Goal: Complete application form

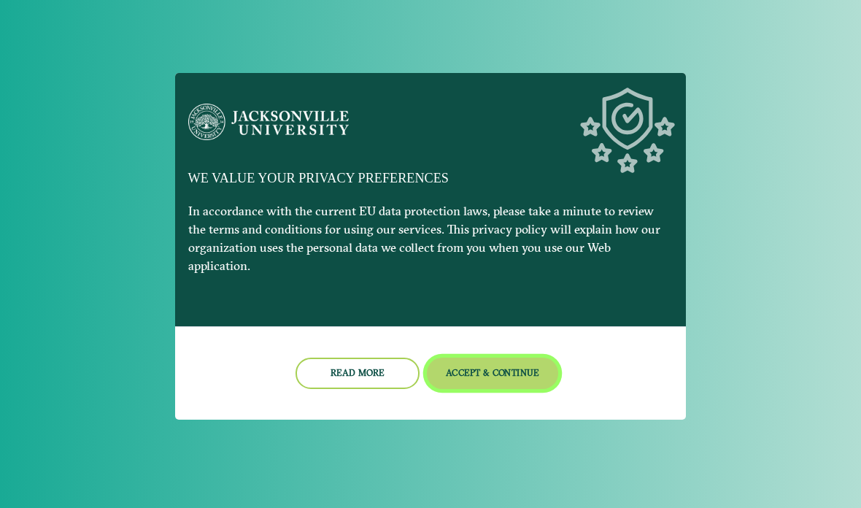
click at [488, 366] on button "Accept & Continue" at bounding box center [493, 373] width 132 height 31
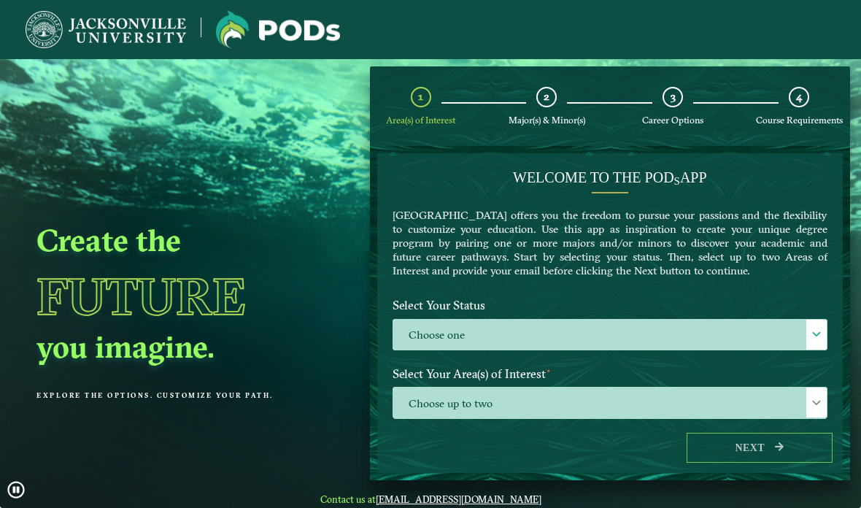
click at [497, 332] on label "Choose one" at bounding box center [610, 335] width 434 height 31
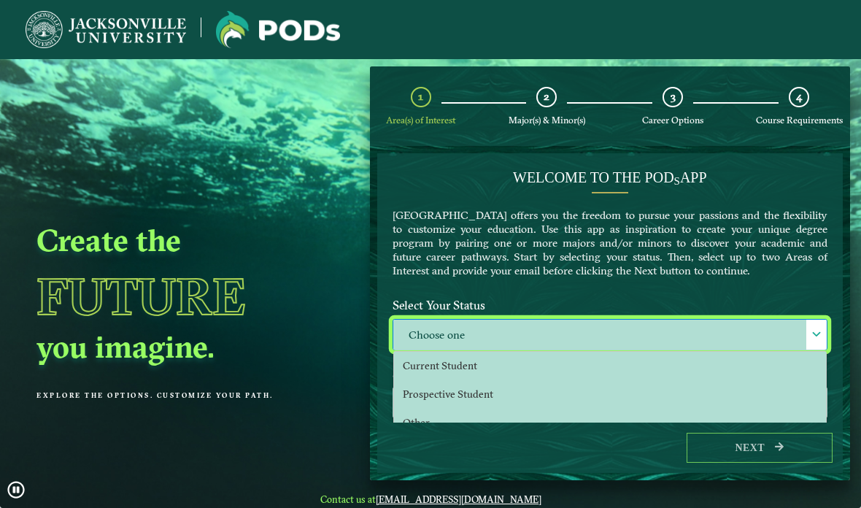
scroll to position [9, 64]
click at [426, 397] on span "Prospective Student" at bounding box center [448, 394] width 91 height 13
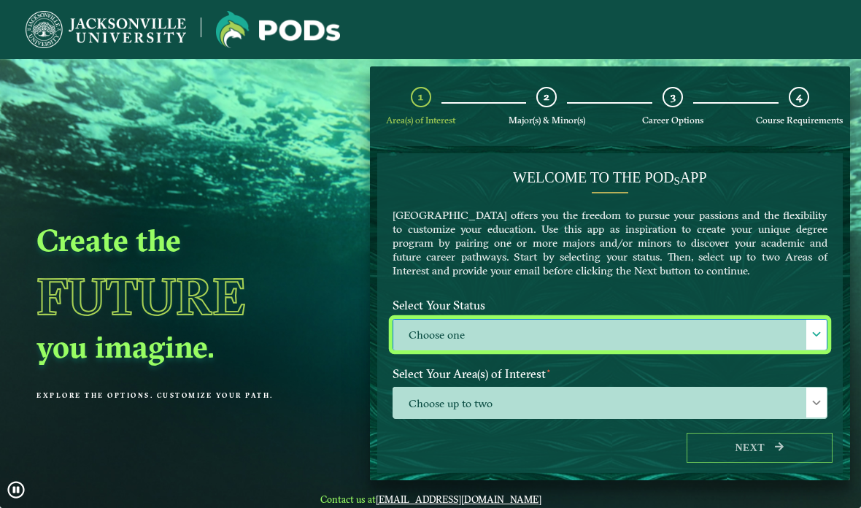
select select "[object Object]"
click at [415, 401] on span "Choose up to two" at bounding box center [610, 403] width 434 height 31
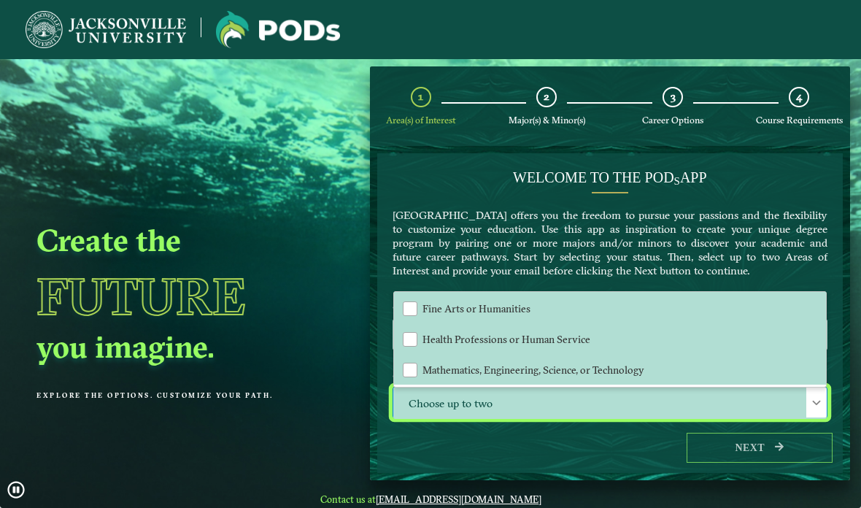
scroll to position [92, 0]
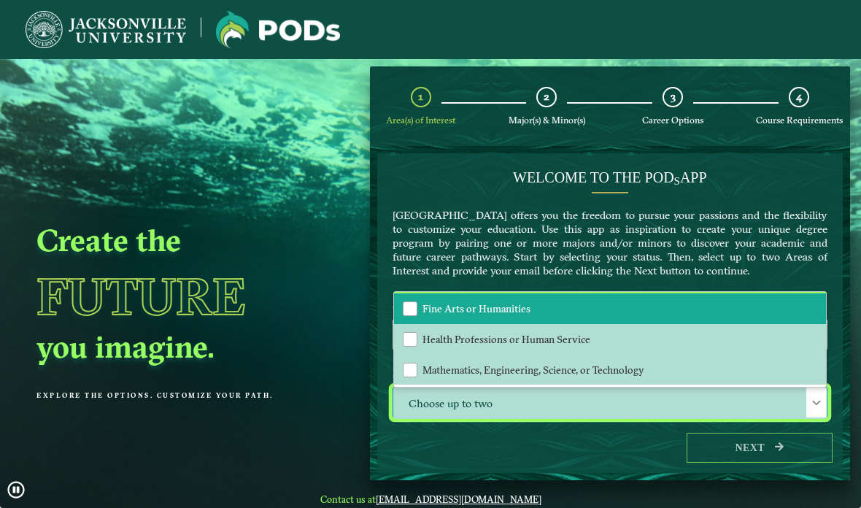
click at [410, 310] on div "Fine Arts or Humanities" at bounding box center [410, 308] width 15 height 15
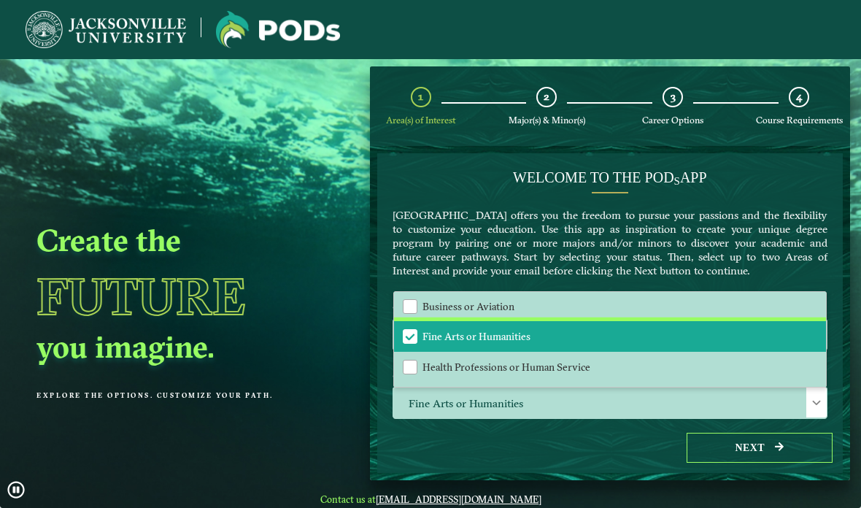
scroll to position [59, 0]
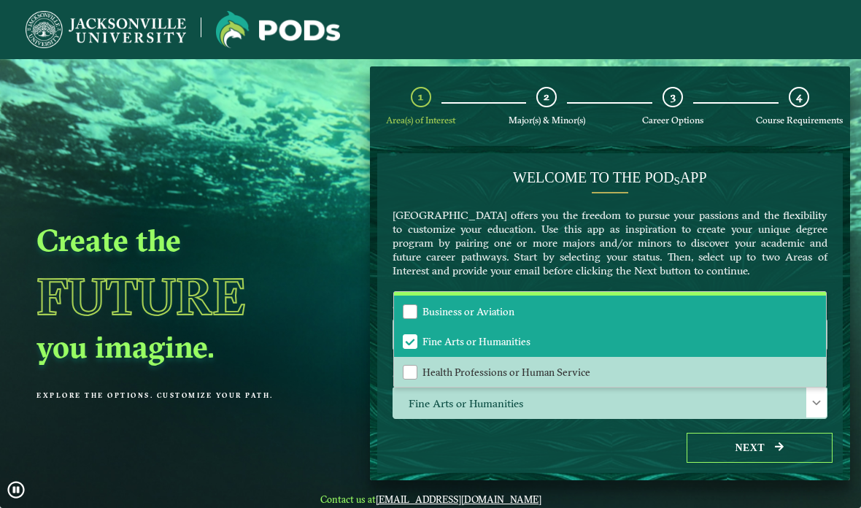
click at [408, 318] on div "Business or Aviation" at bounding box center [410, 311] width 15 height 15
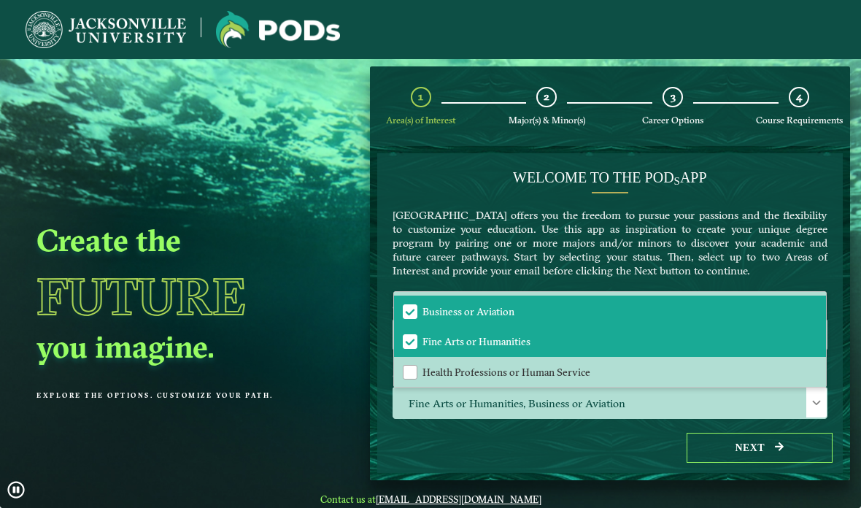
click at [402, 446] on label "Enter your email below to receive a summary of the POD that you create." at bounding box center [610, 459] width 457 height 27
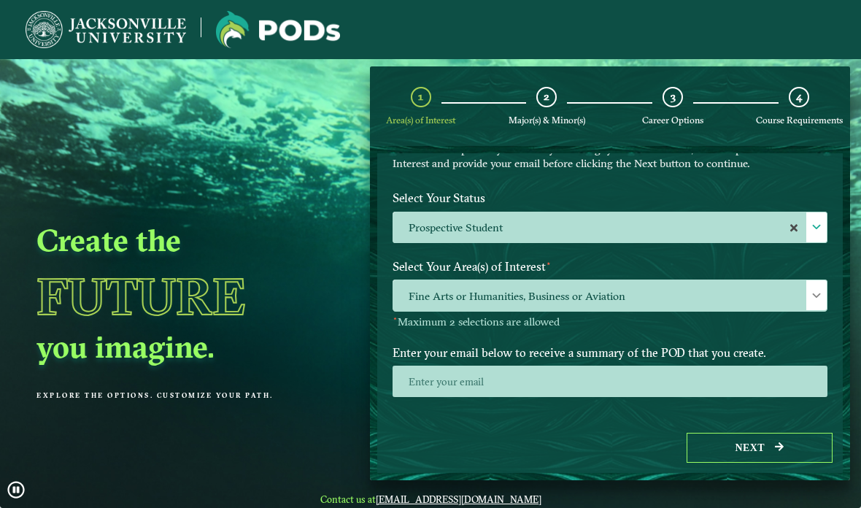
scroll to position [107, 0]
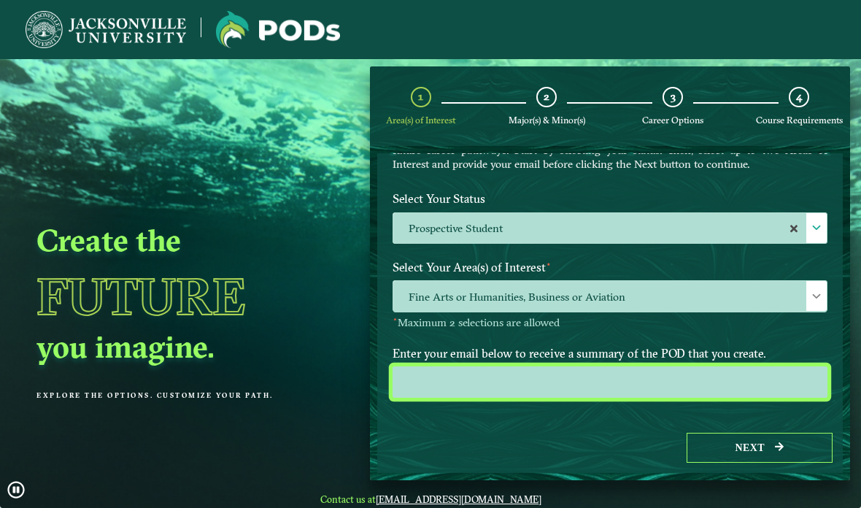
click at [510, 383] on input "email" at bounding box center [610, 381] width 435 height 31
type input "[EMAIL_ADDRESS][DOMAIN_NAME]"
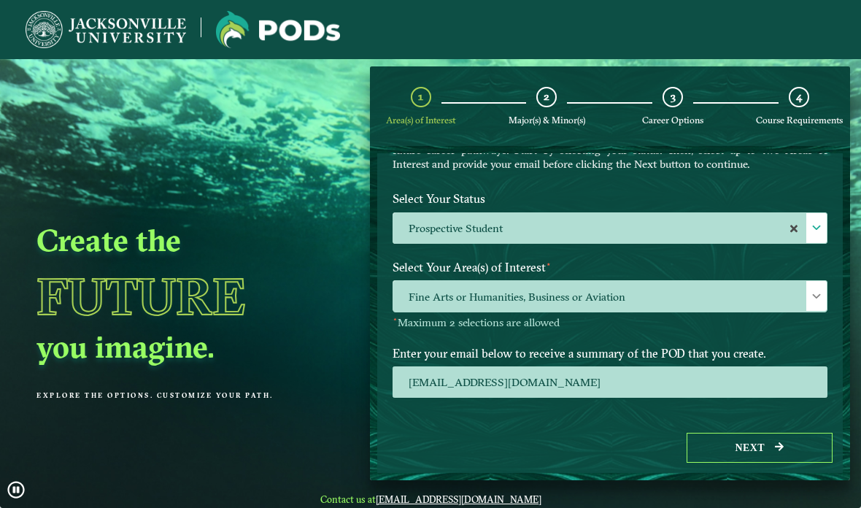
click at [680, 334] on div "Select Your Area(s) of Interest ⋆ Fine Arts or Humanities, Business or Aviation…" at bounding box center [610, 297] width 457 height 86
click at [740, 463] on button "Next" at bounding box center [760, 448] width 146 height 30
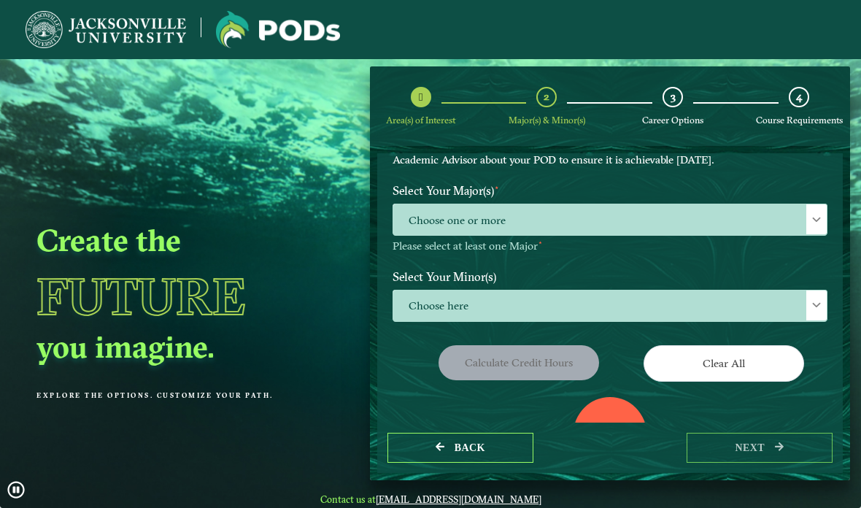
scroll to position [112, 0]
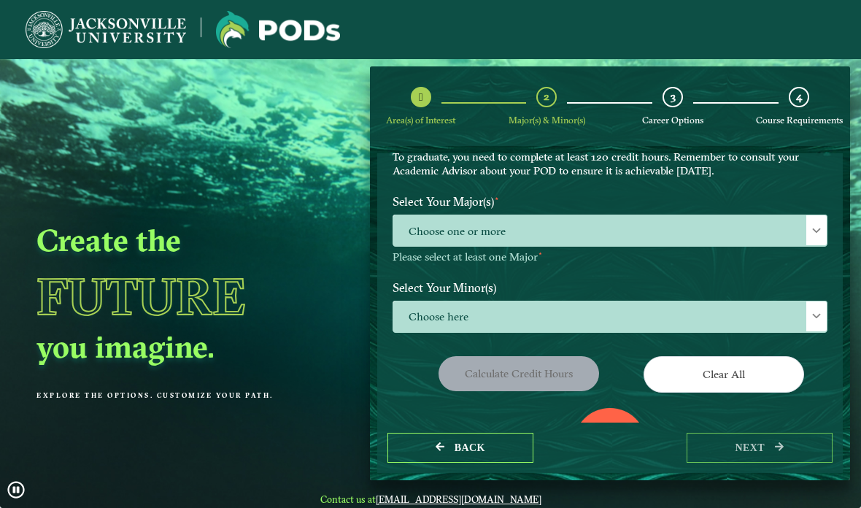
click at [418, 230] on span "Choose one or more" at bounding box center [610, 230] width 434 height 31
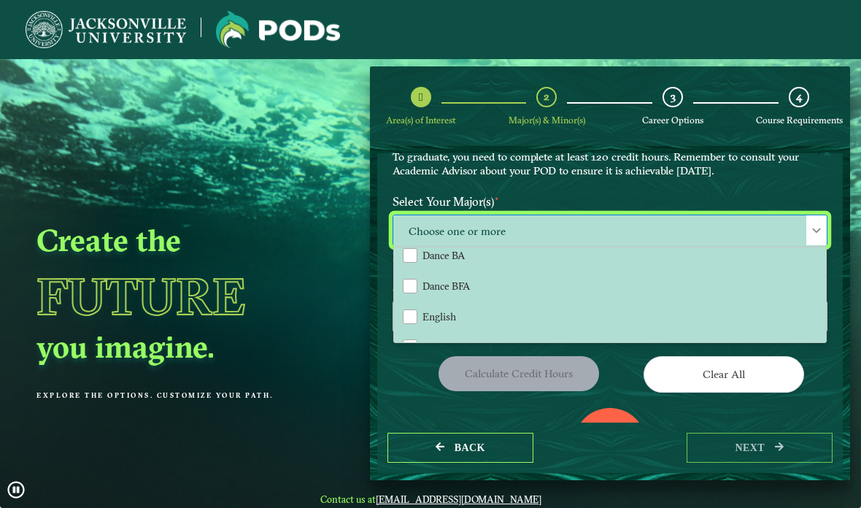
scroll to position [310, 0]
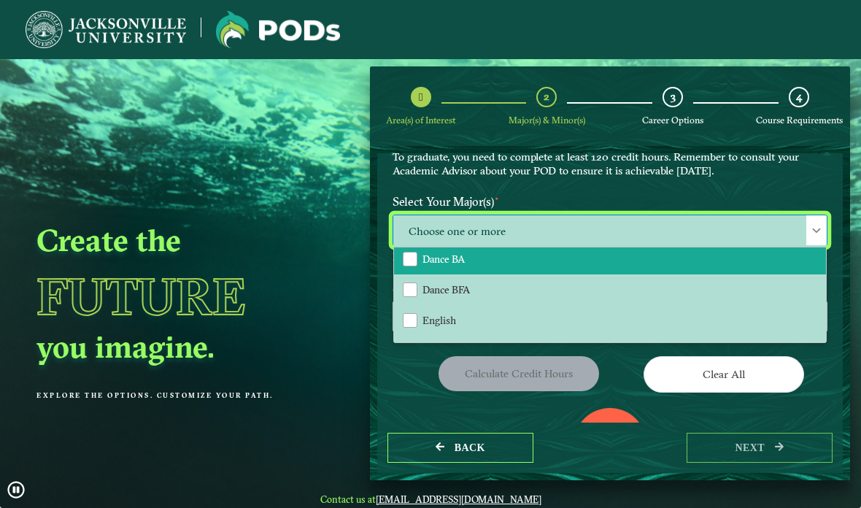
click at [410, 260] on div "Dance BA" at bounding box center [410, 259] width 15 height 15
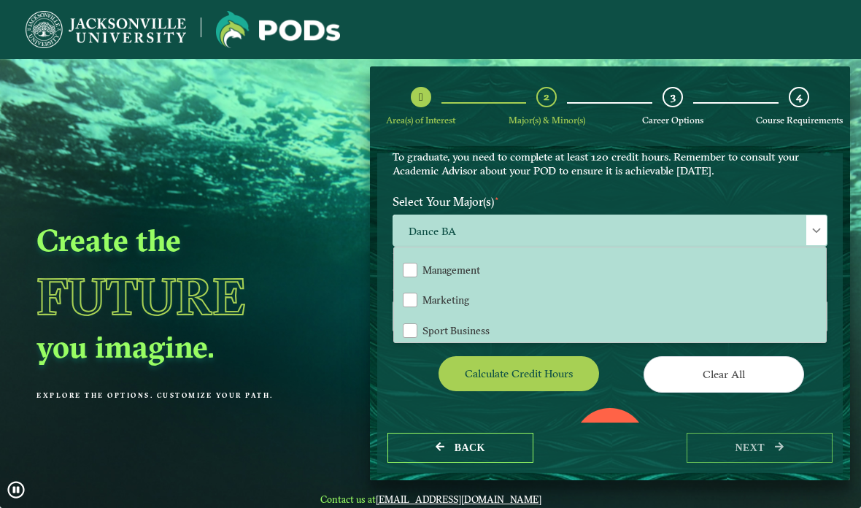
scroll to position [589, 0]
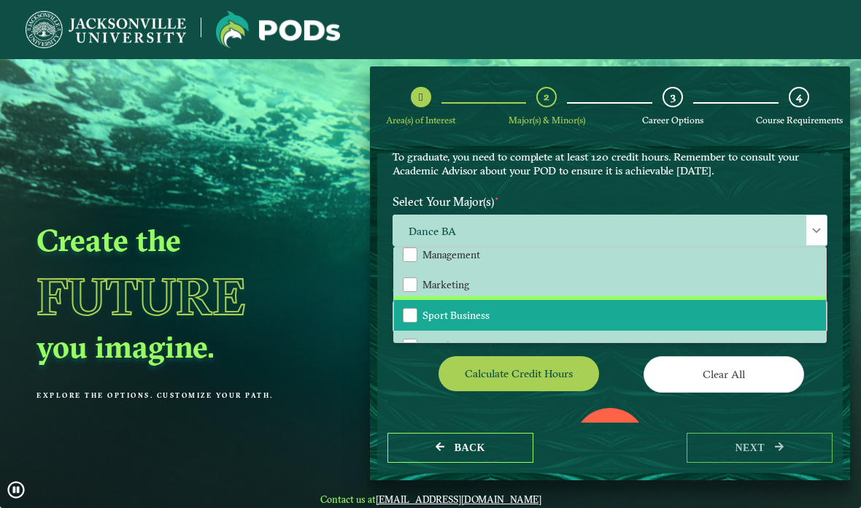
click at [411, 309] on div "Sport Business" at bounding box center [410, 315] width 15 height 15
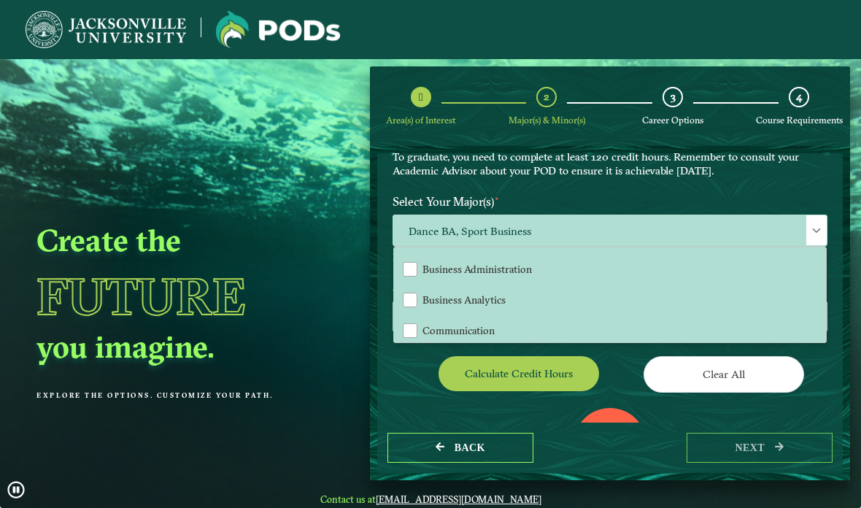
scroll to position [204, 0]
click at [404, 201] on label "Select Your Major(s) ⋆" at bounding box center [610, 201] width 457 height 27
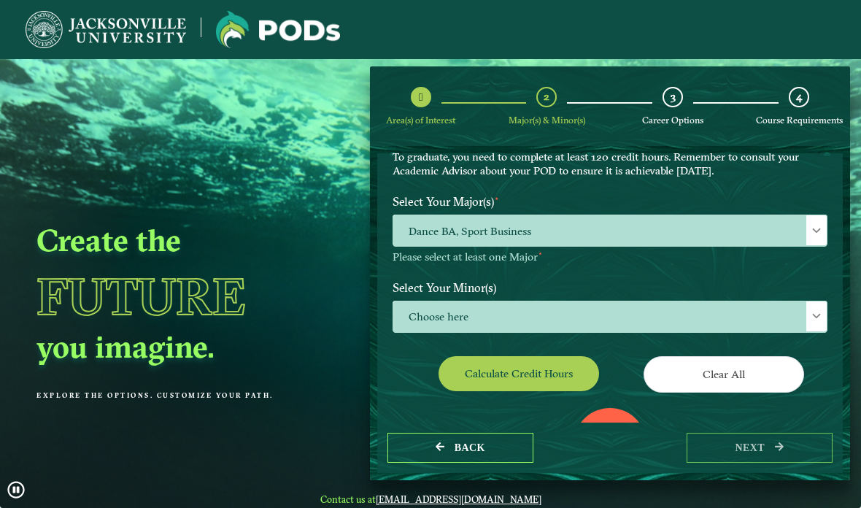
scroll to position [0, 0]
click at [408, 319] on span "Choose here" at bounding box center [610, 316] width 434 height 31
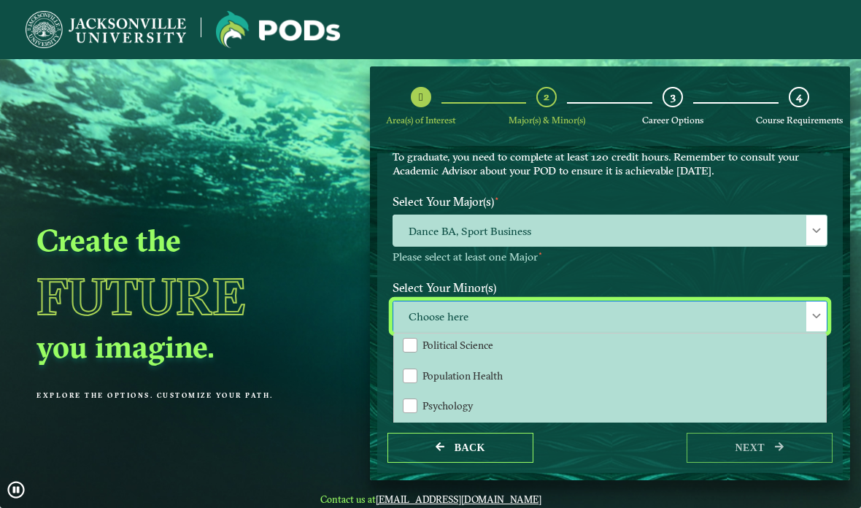
scroll to position [1253, 0]
click at [423, 284] on label "Select Your Minor(s)" at bounding box center [610, 287] width 457 height 27
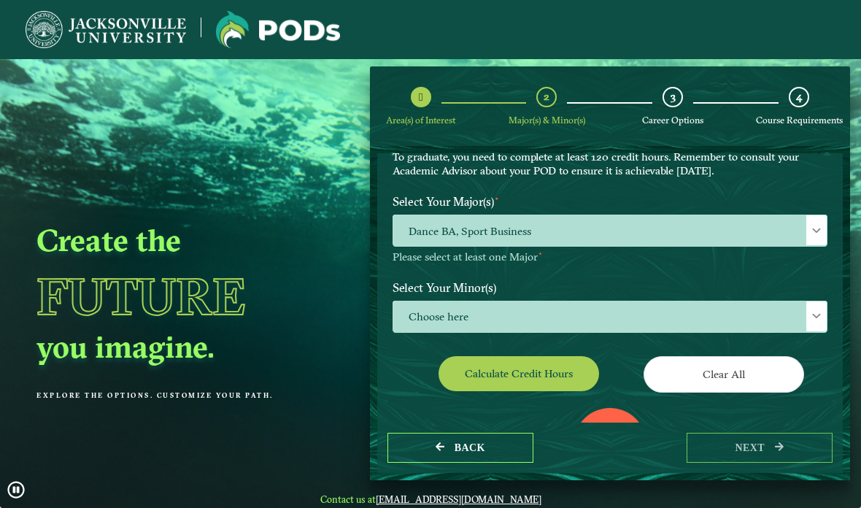
click at [419, 306] on span "Choose here" at bounding box center [610, 316] width 434 height 31
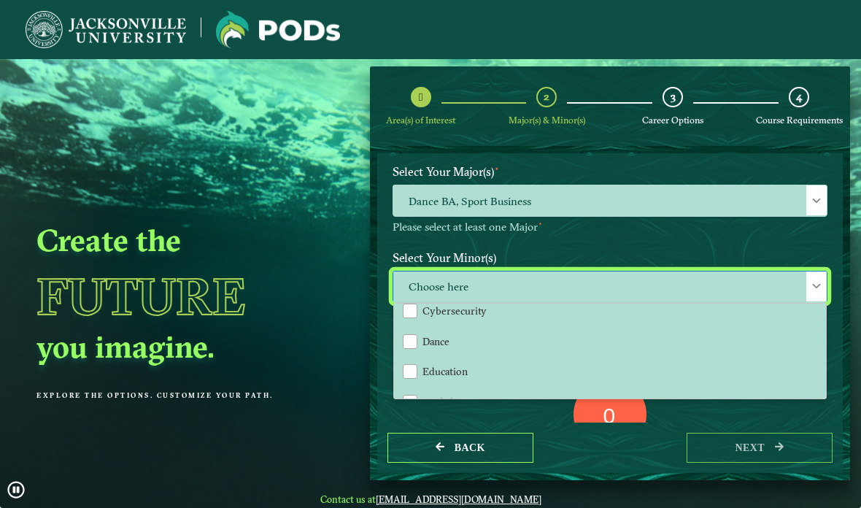
scroll to position [529, 0]
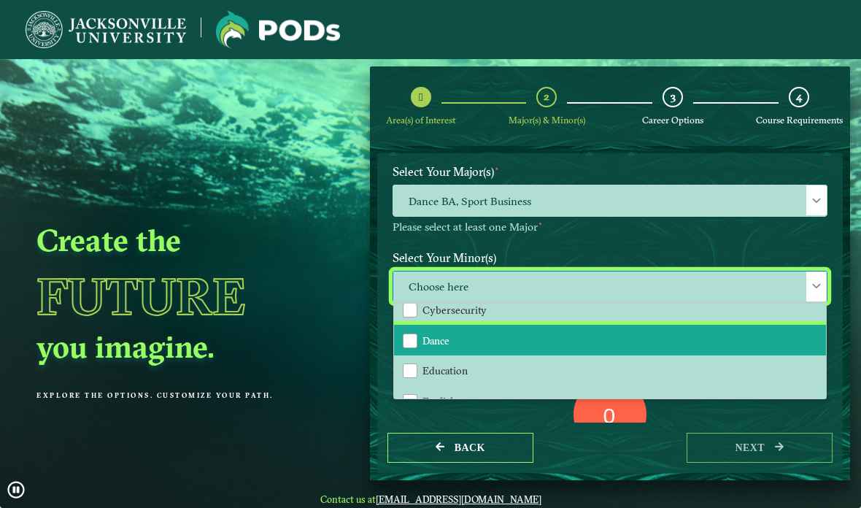
click at [418, 340] on li "Dance" at bounding box center [610, 340] width 432 height 31
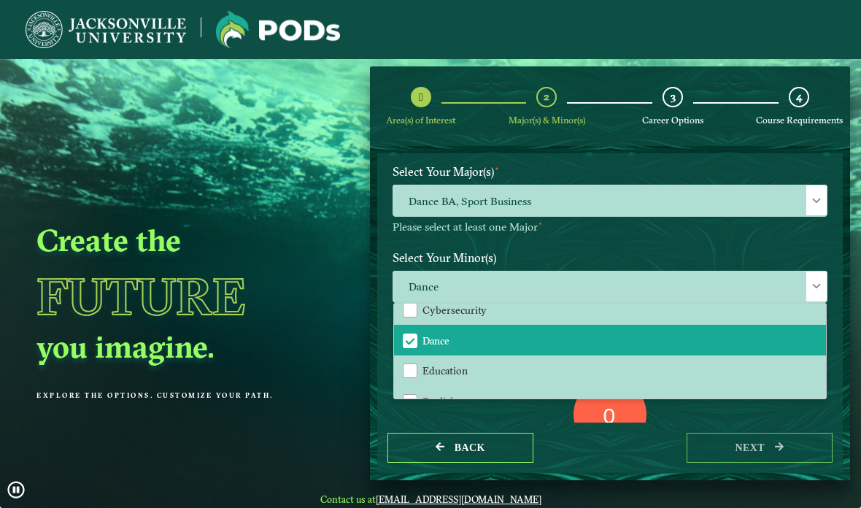
click at [412, 202] on span "Dance BA, Sport Business" at bounding box center [610, 200] width 434 height 31
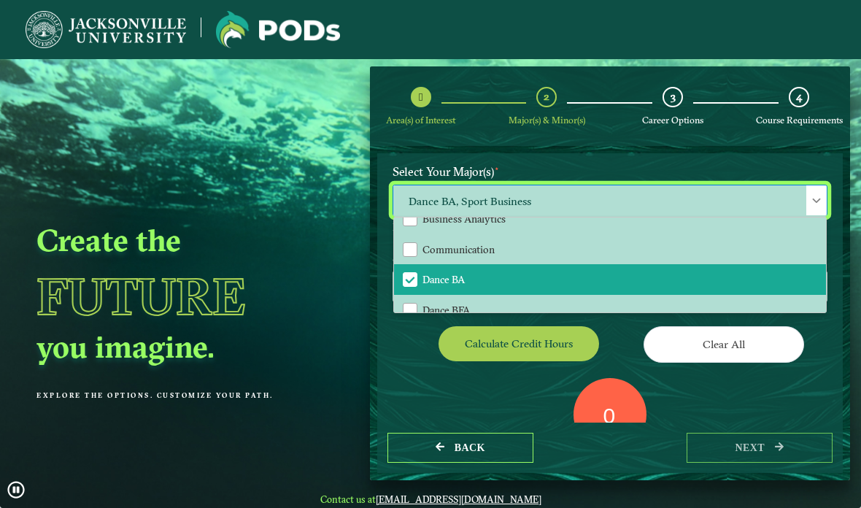
scroll to position [261, 0]
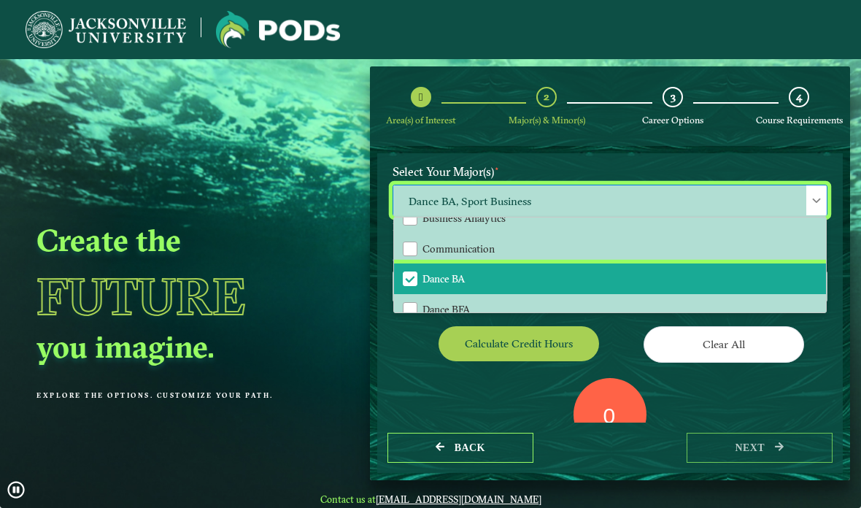
click at [405, 277] on span "Dance BA" at bounding box center [410, 278] width 13 height 13
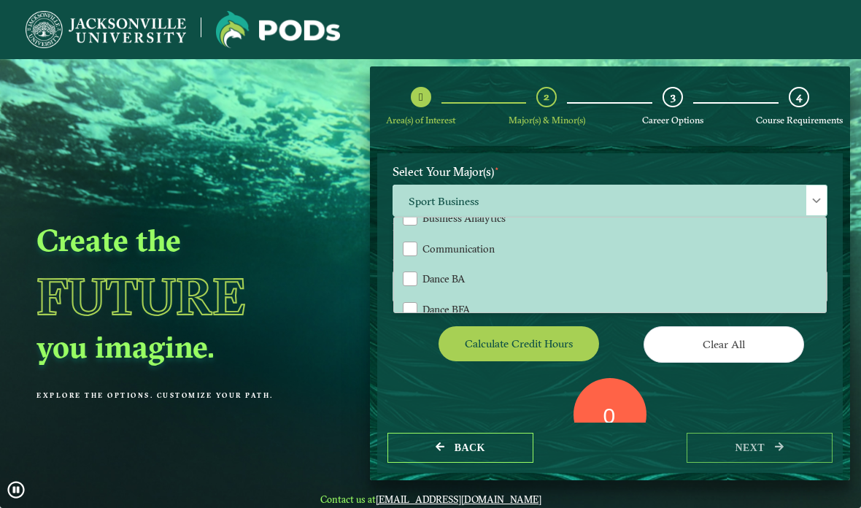
click at [475, 397] on div "0 Total Credit Hours" at bounding box center [610, 440] width 457 height 124
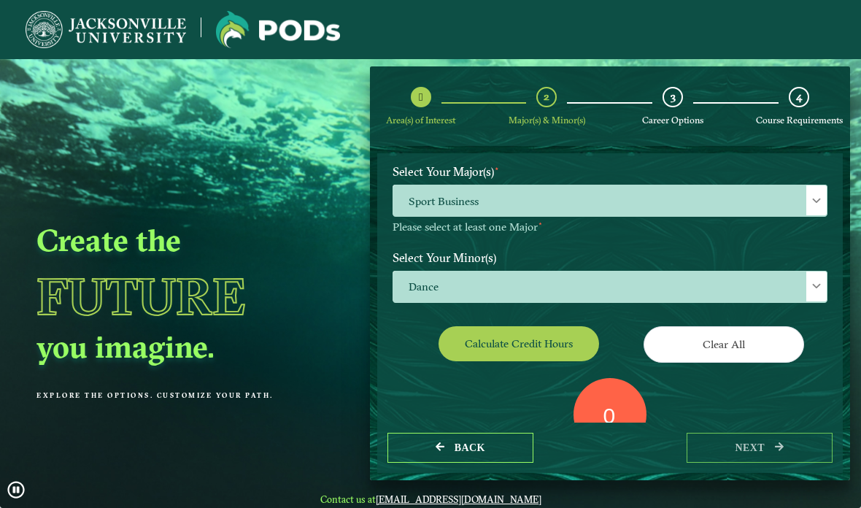
click at [518, 398] on div "0 Total Credit Hours" at bounding box center [610, 440] width 457 height 124
click at [721, 416] on div "0 Total Credit Hours" at bounding box center [610, 440] width 457 height 124
click at [514, 344] on button "Calculate credit hours" at bounding box center [519, 343] width 161 height 34
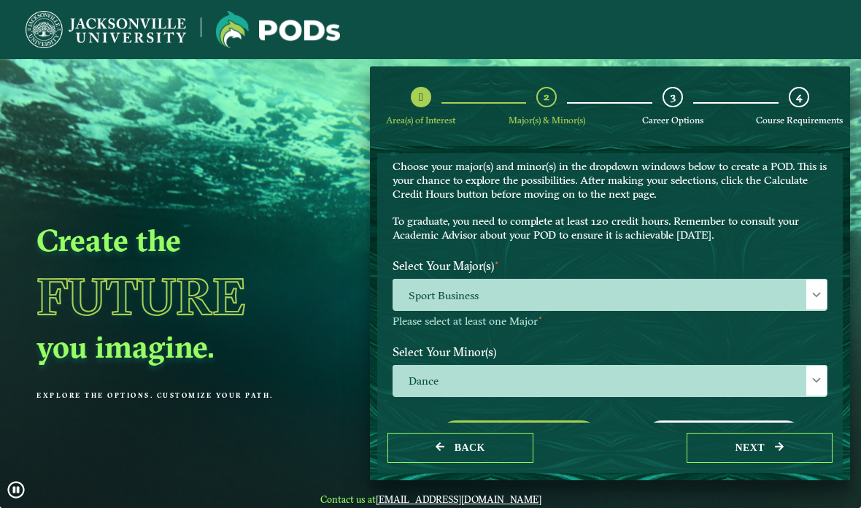
scroll to position [48, 0]
click at [441, 299] on span "Sport Business" at bounding box center [610, 295] width 434 height 31
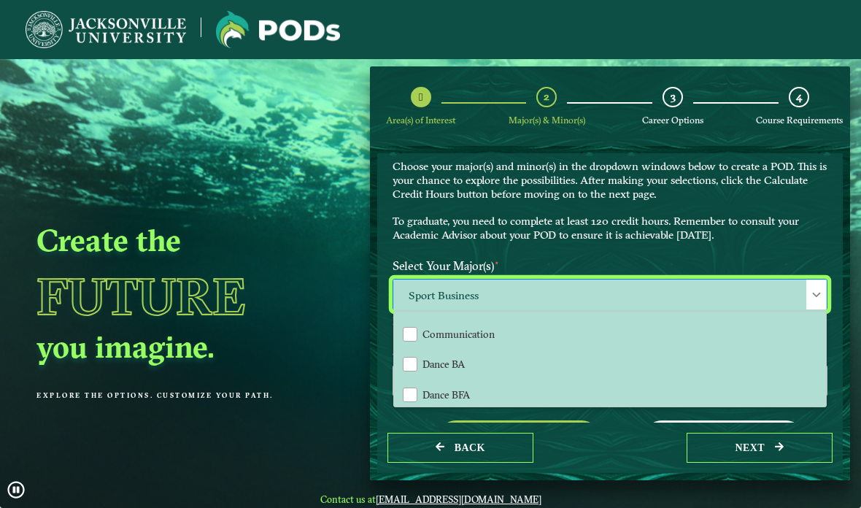
scroll to position [270, 0]
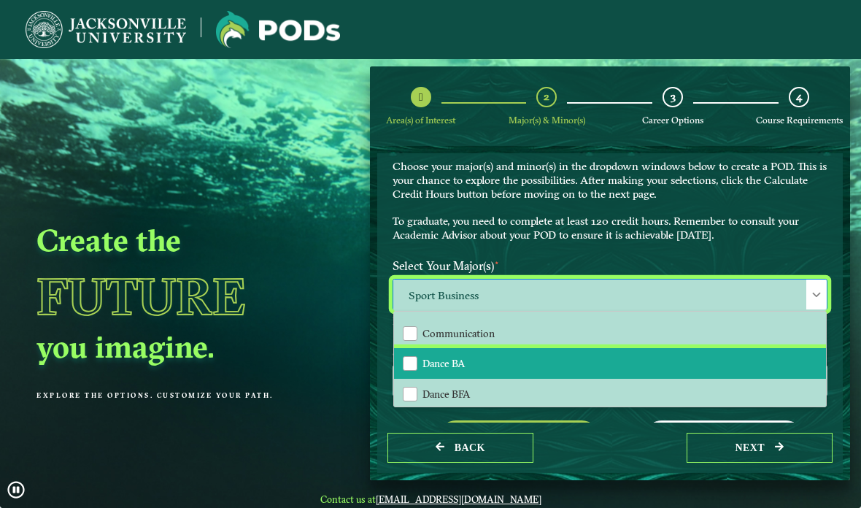
click at [414, 361] on div "Dance BA" at bounding box center [410, 363] width 15 height 15
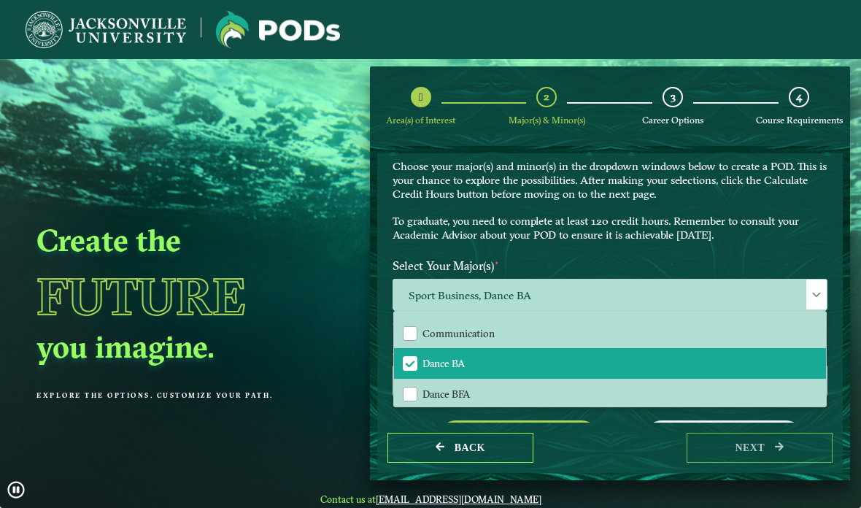
click at [415, 423] on div "Calculate credit hours" at bounding box center [496, 440] width 228 height 41
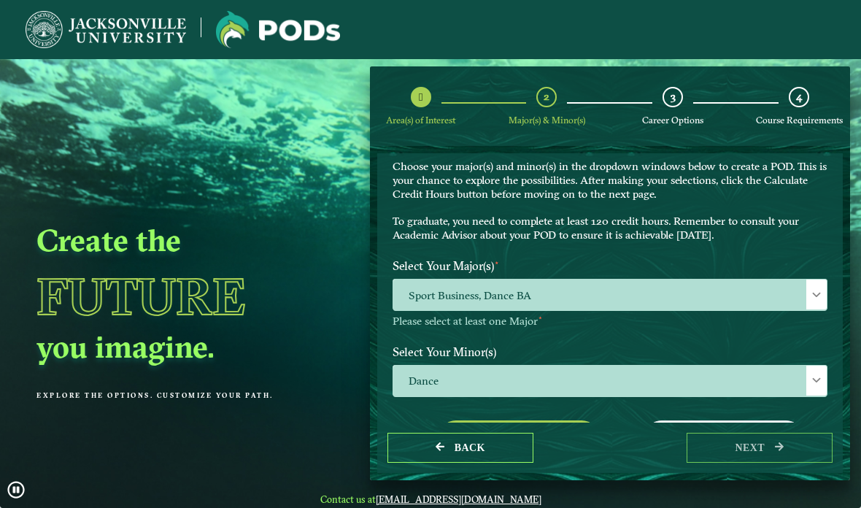
click at [412, 373] on span "Dance" at bounding box center [610, 381] width 434 height 31
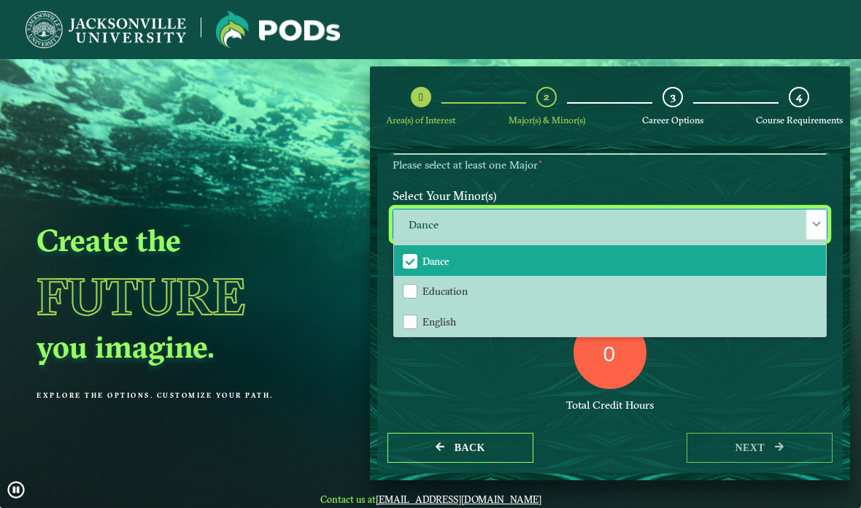
scroll to position [542, 0]
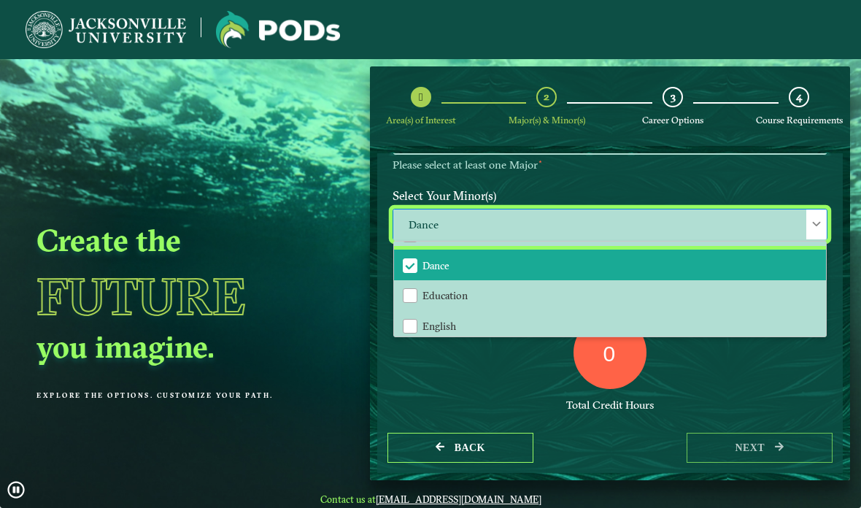
click at [408, 265] on span "Dance" at bounding box center [410, 265] width 13 height 13
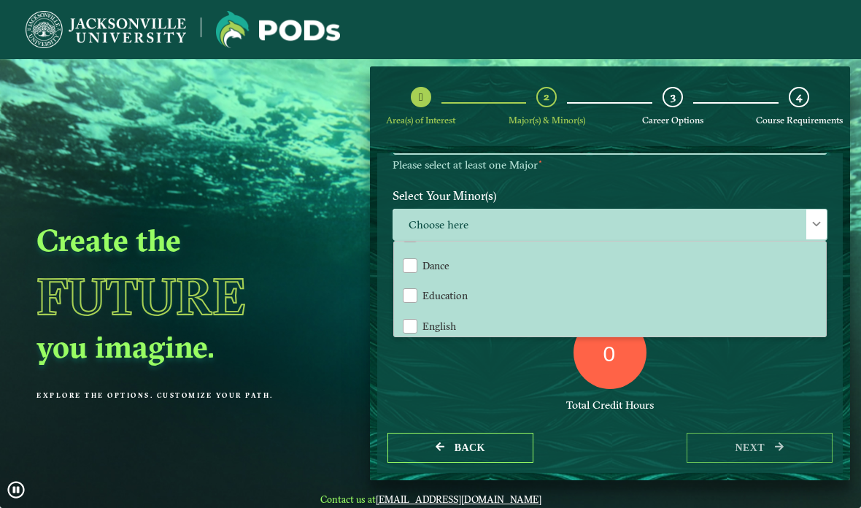
click at [455, 399] on div "Total Credit Hours" at bounding box center [610, 406] width 435 height 14
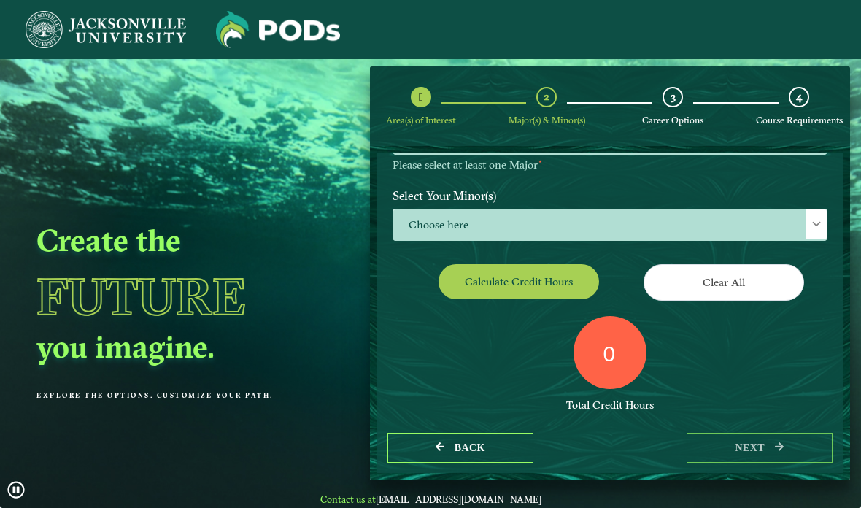
click at [468, 278] on button "Calculate credit hours" at bounding box center [519, 281] width 161 height 34
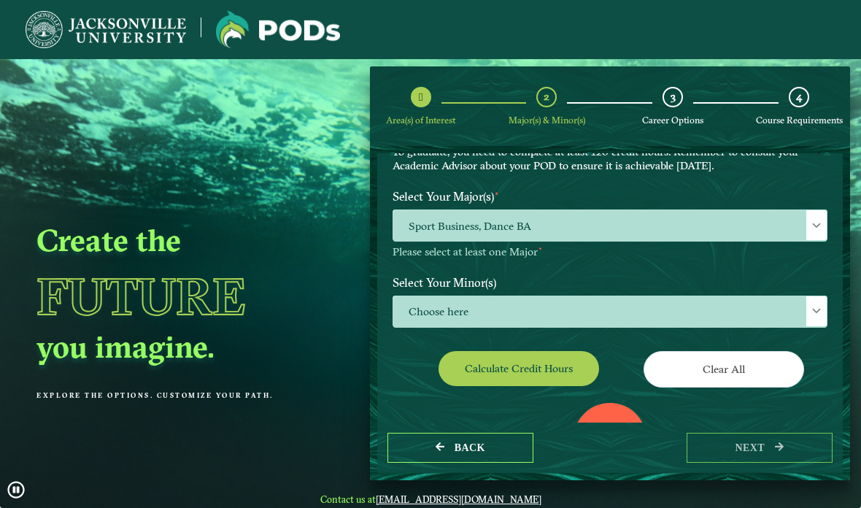
scroll to position [118, 0]
click at [427, 222] on span "Sport Business, Dance BA" at bounding box center [610, 225] width 434 height 31
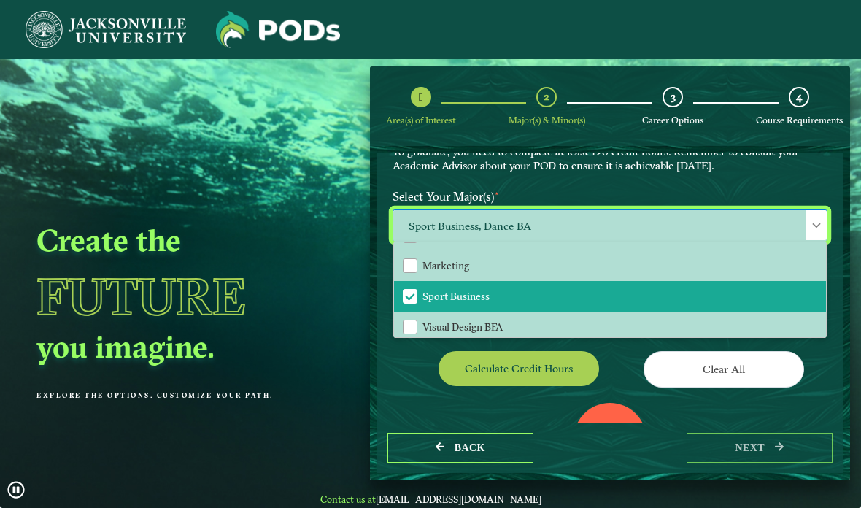
scroll to position [604, 0]
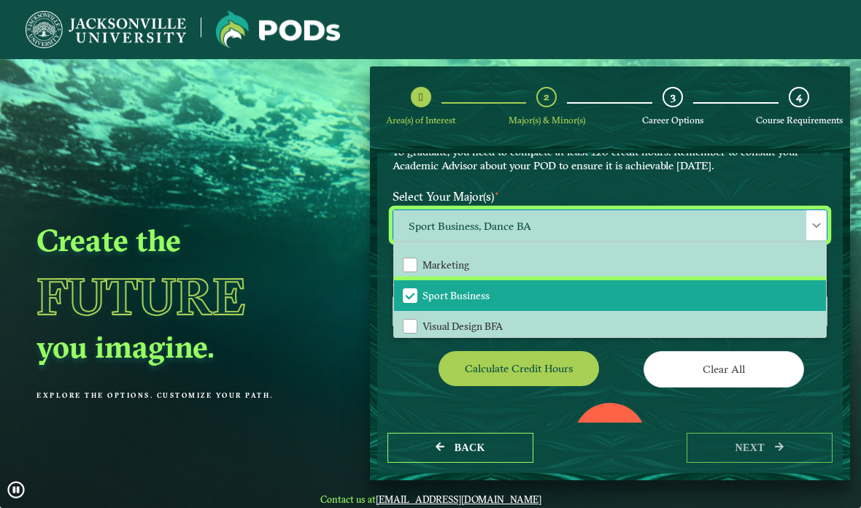
click at [412, 293] on span "Sport Business" at bounding box center [410, 295] width 13 height 13
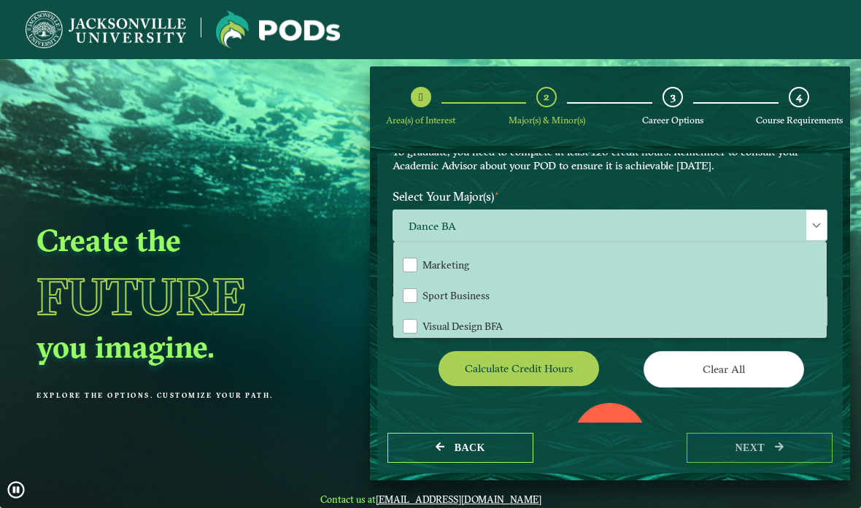
click at [410, 404] on div "0 Total Credit Hours" at bounding box center [610, 465] width 457 height 124
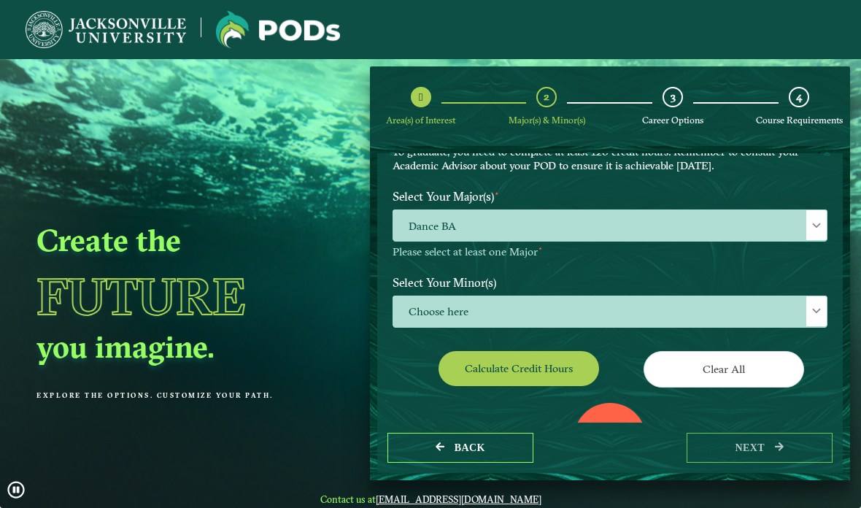
click at [414, 311] on span "Choose here" at bounding box center [610, 311] width 434 height 31
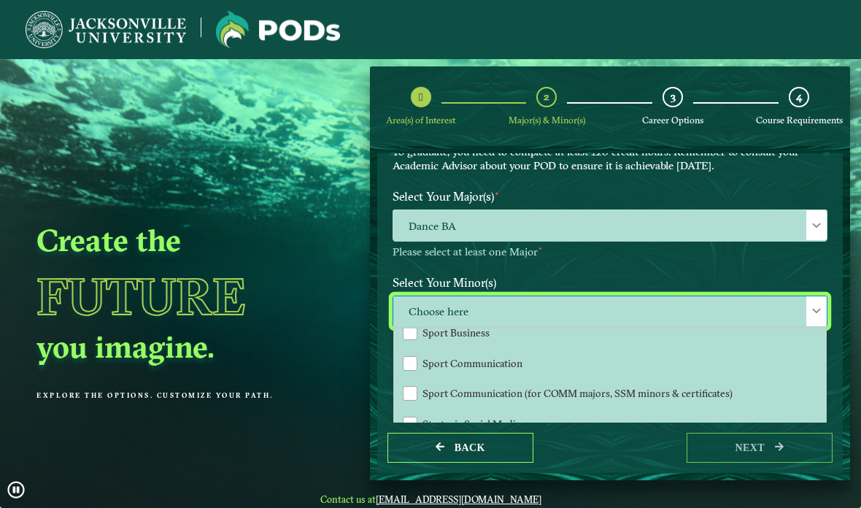
scroll to position [1445, 0]
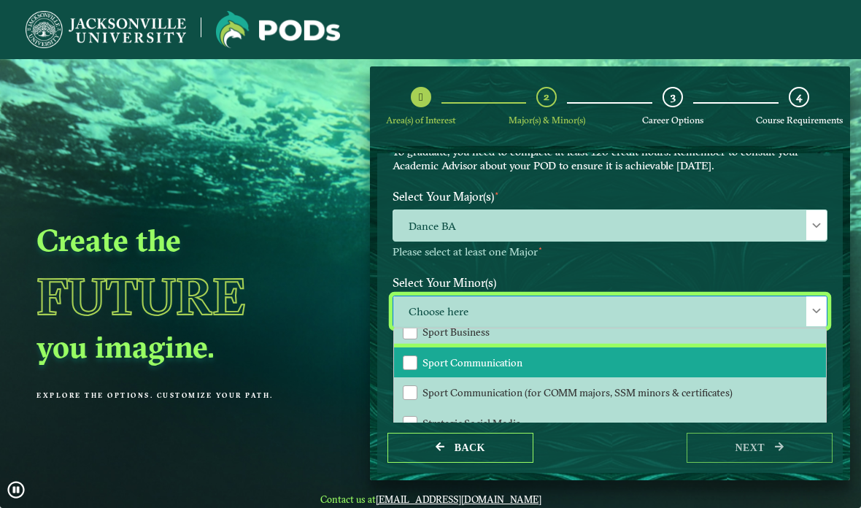
click at [423, 363] on span "Sport Communication" at bounding box center [473, 362] width 100 height 13
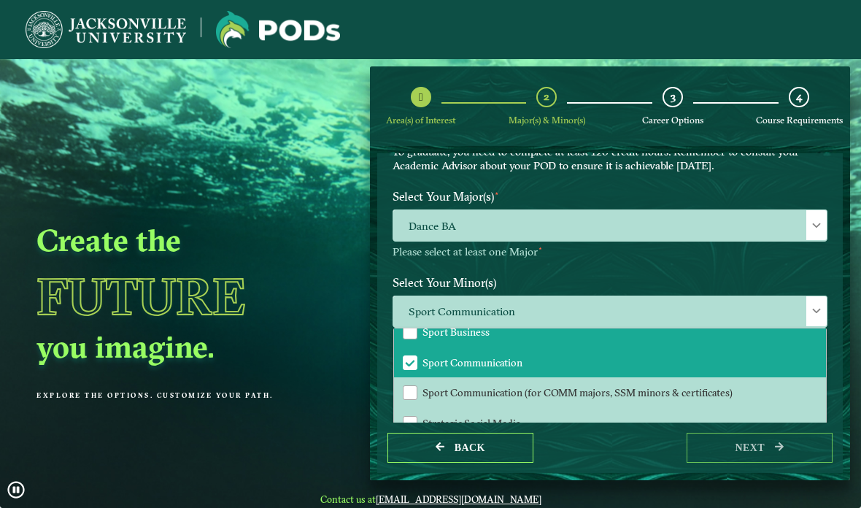
click at [409, 336] on li "Sport Business" at bounding box center [610, 332] width 432 height 31
click at [427, 302] on span "Sport Communication, Sport Business" at bounding box center [610, 311] width 434 height 31
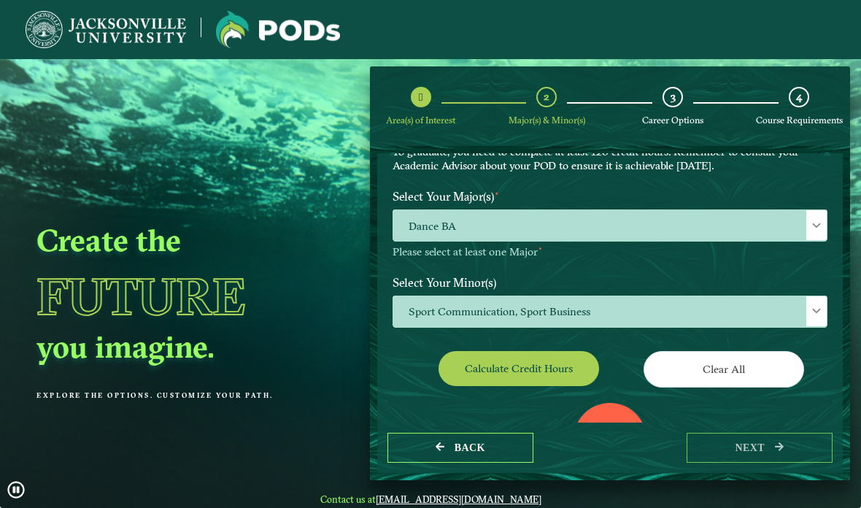
click at [475, 364] on button "Calculate credit hours" at bounding box center [519, 368] width 161 height 34
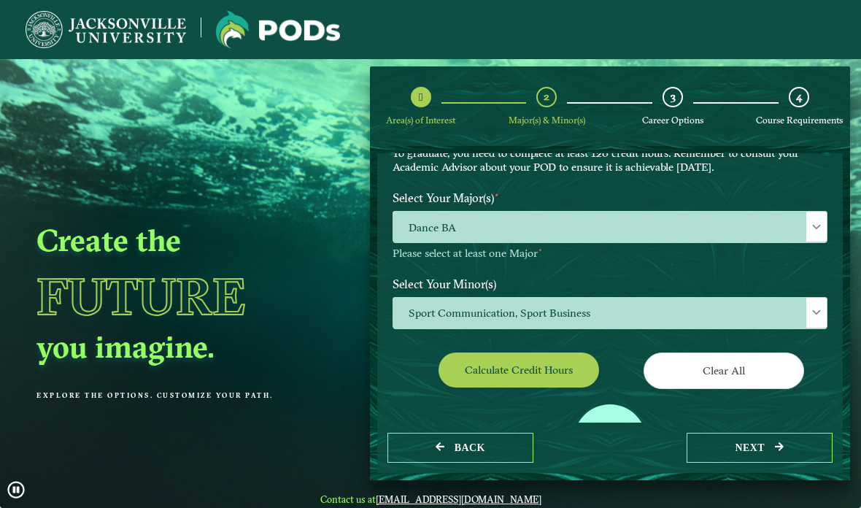
scroll to position [116, 0]
click at [421, 311] on span "Sport Communication, Sport Business" at bounding box center [610, 313] width 434 height 31
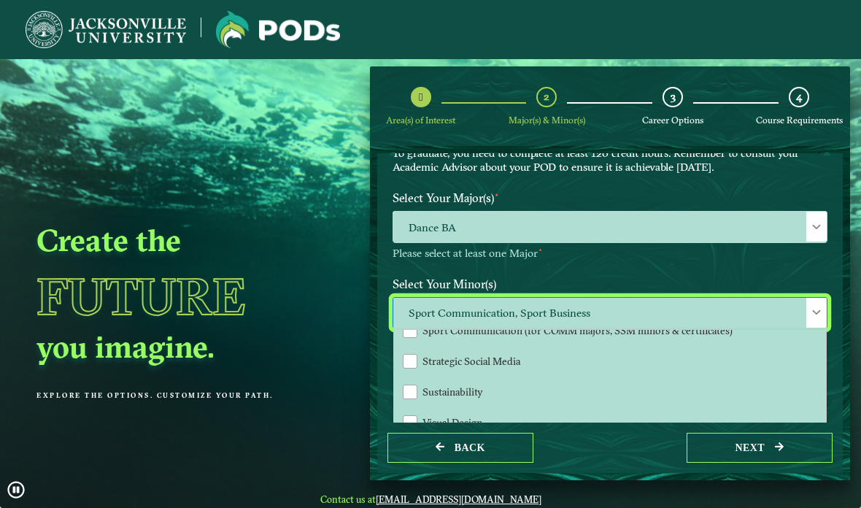
click at [410, 232] on span "Dance BA" at bounding box center [610, 227] width 434 height 31
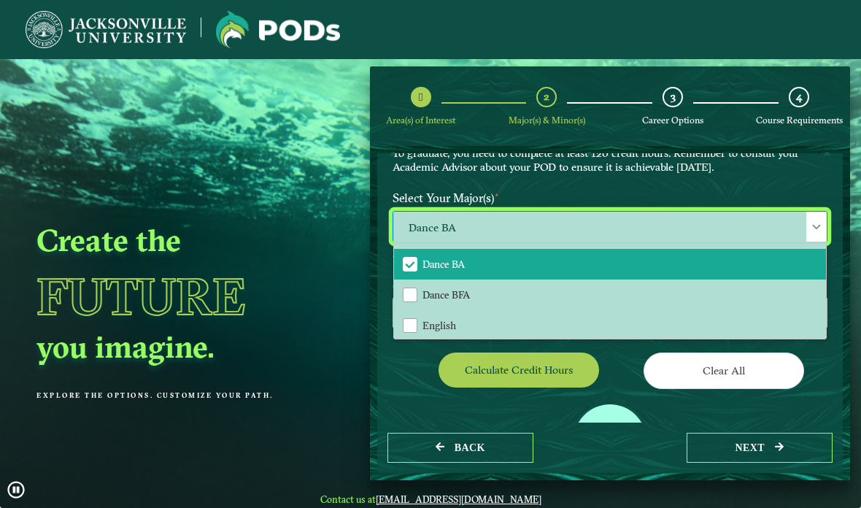
scroll to position [304, 0]
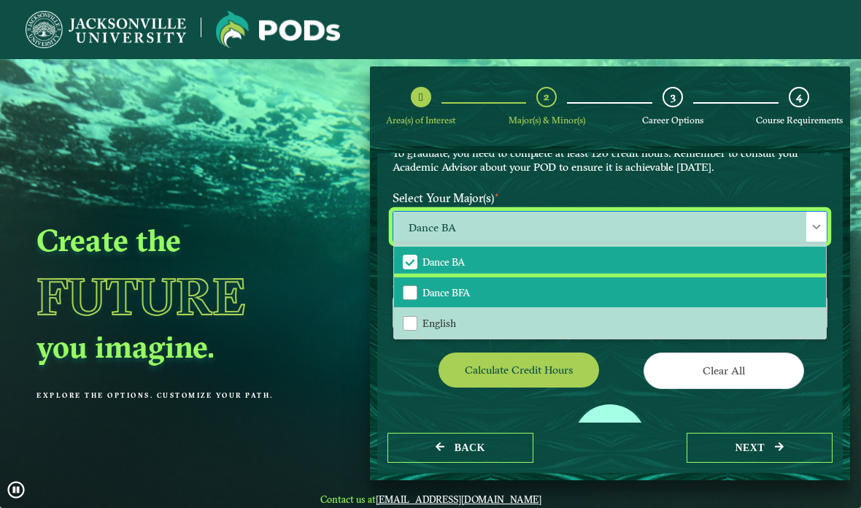
click at [412, 295] on div "Dance BFA" at bounding box center [410, 292] width 15 height 15
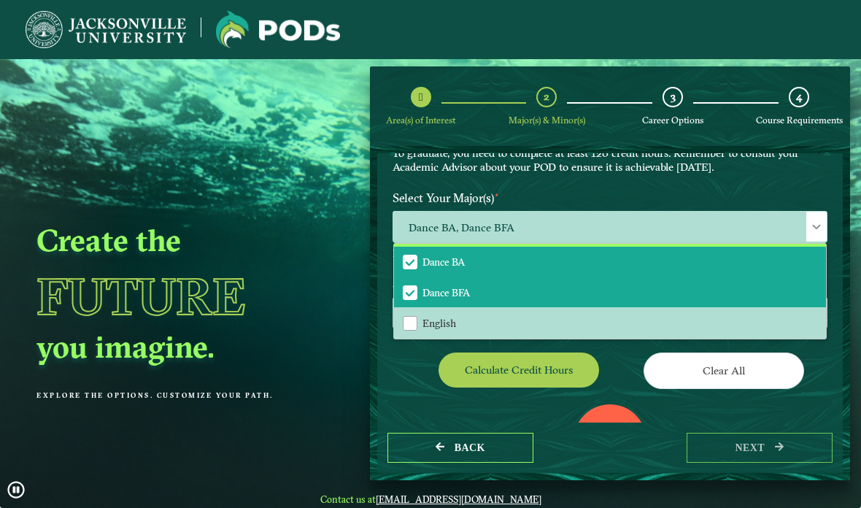
click at [411, 263] on span "Dance BA" at bounding box center [410, 262] width 13 height 13
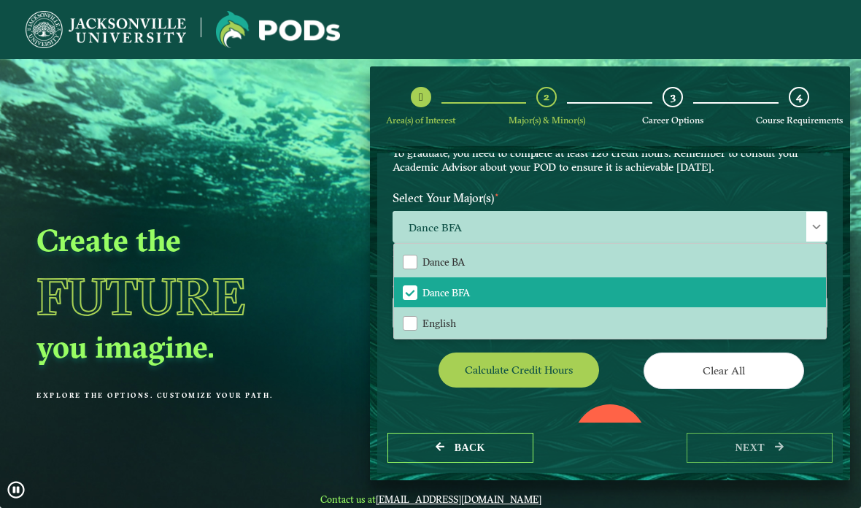
click at [472, 364] on button "Calculate credit hours" at bounding box center [519, 370] width 161 height 34
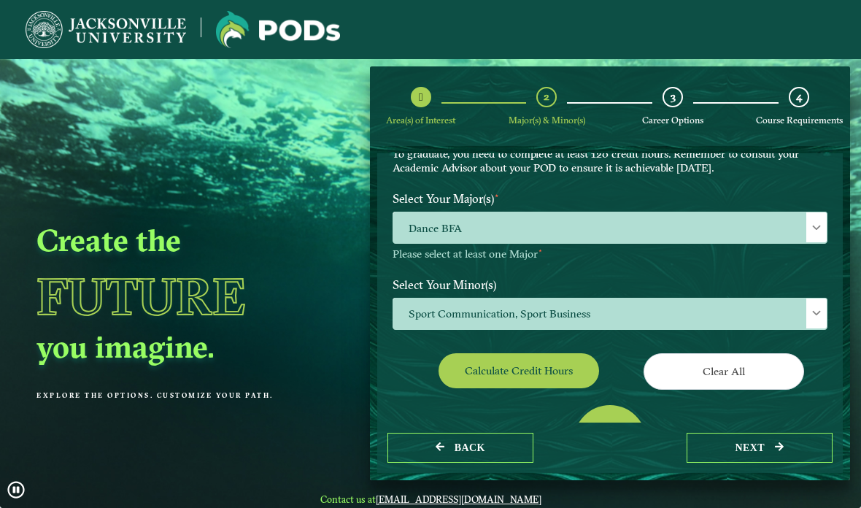
scroll to position [115, 0]
click at [405, 229] on span "Dance BFA" at bounding box center [610, 227] width 434 height 31
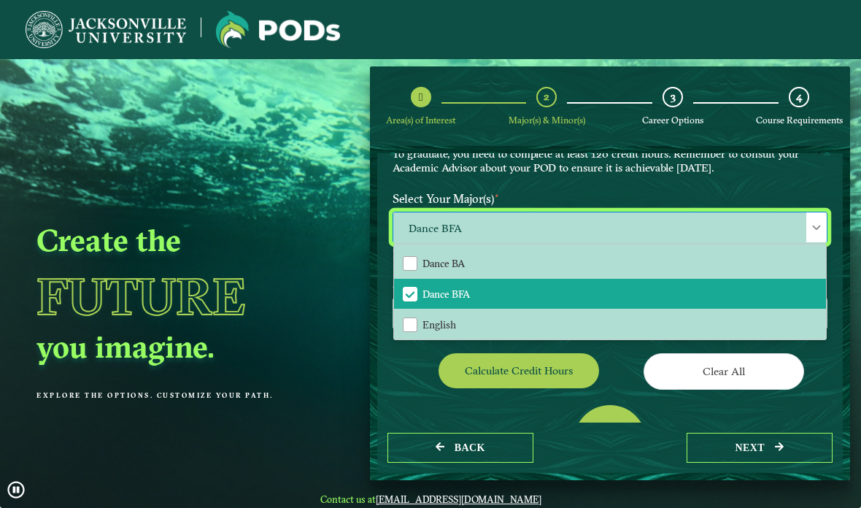
scroll to position [333, 0]
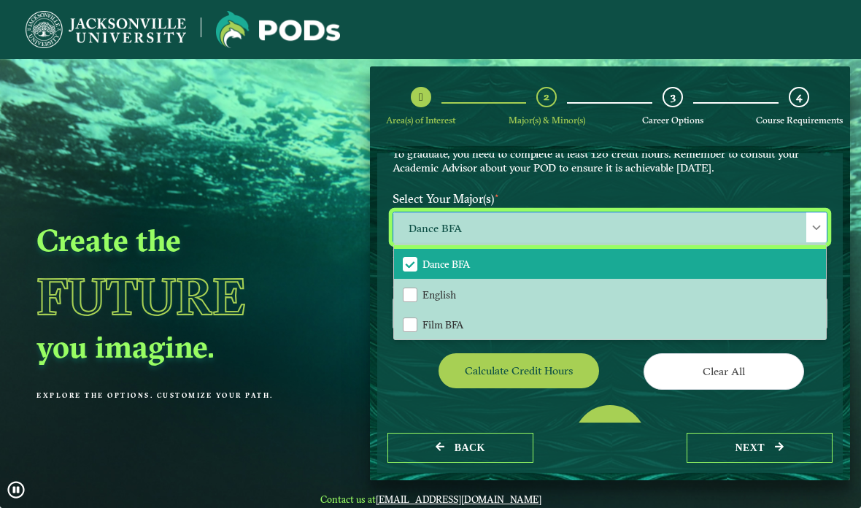
click at [410, 266] on span "Dance BFA" at bounding box center [410, 264] width 13 height 13
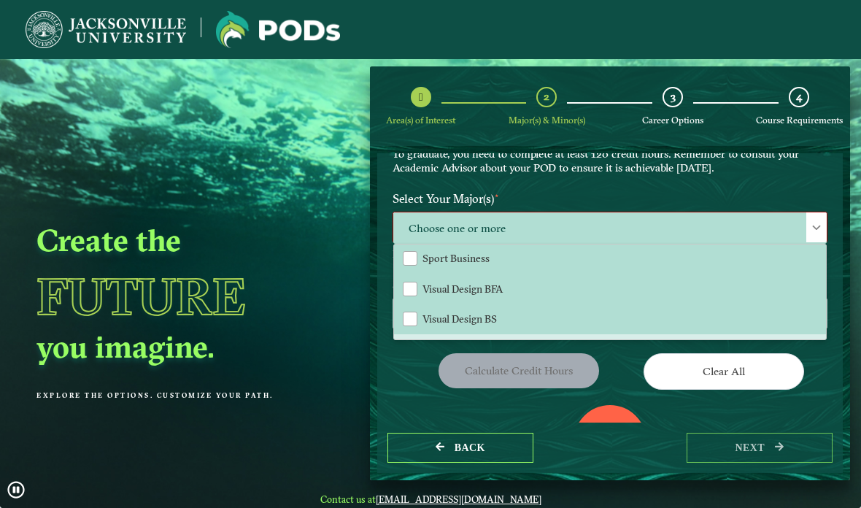
scroll to position [635, 0]
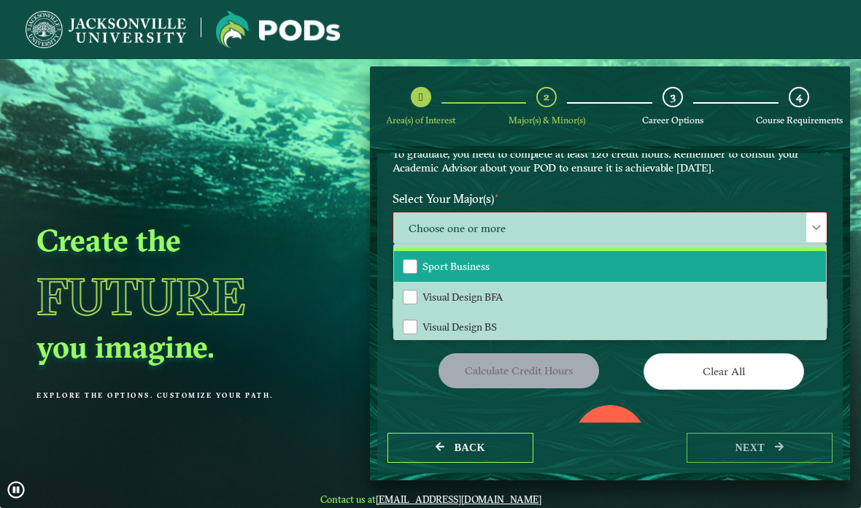
click at [410, 270] on div "Sport Business" at bounding box center [410, 266] width 15 height 15
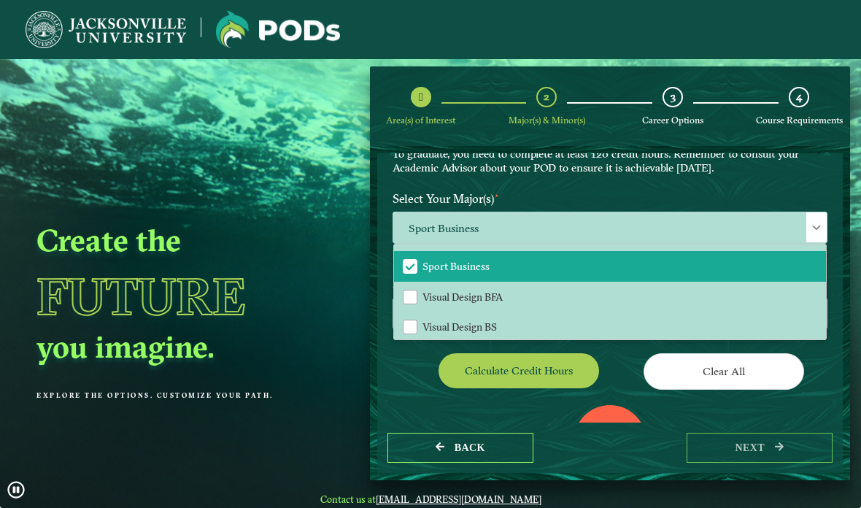
click at [402, 356] on div "Calculate credit hours" at bounding box center [496, 373] width 228 height 41
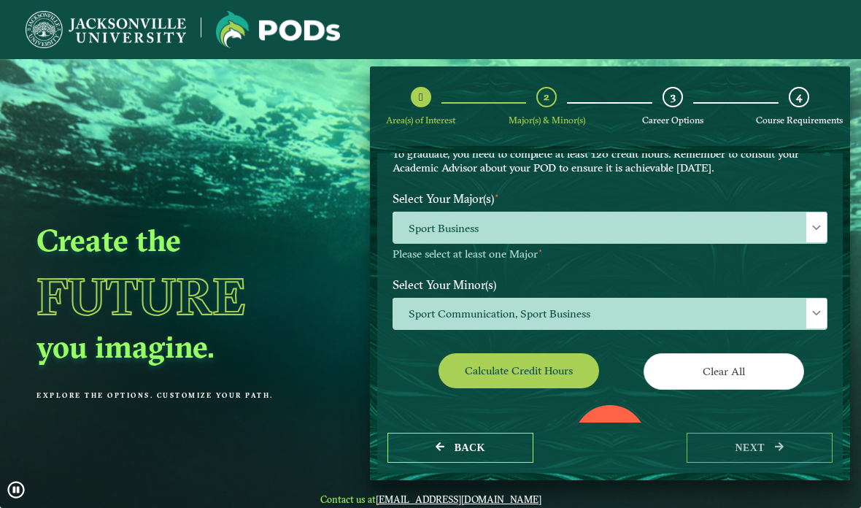
click at [422, 315] on span "Sport Communication, Sport Business" at bounding box center [610, 314] width 434 height 31
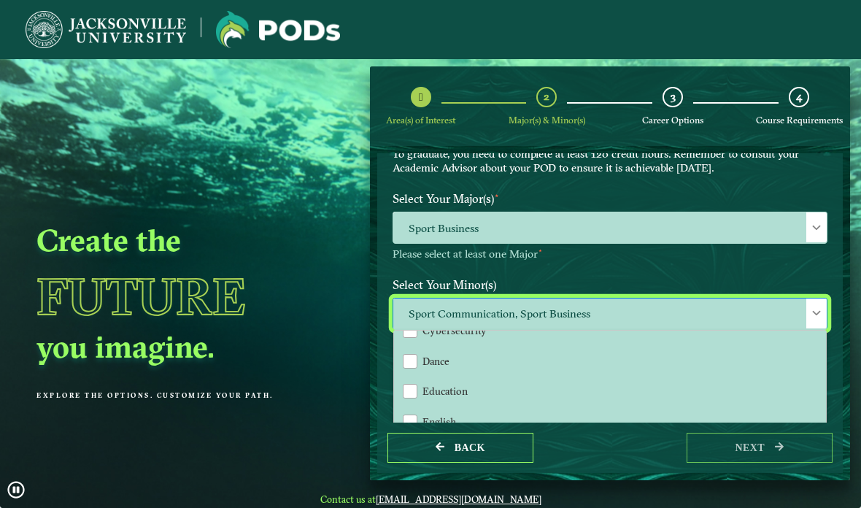
scroll to position [542, 0]
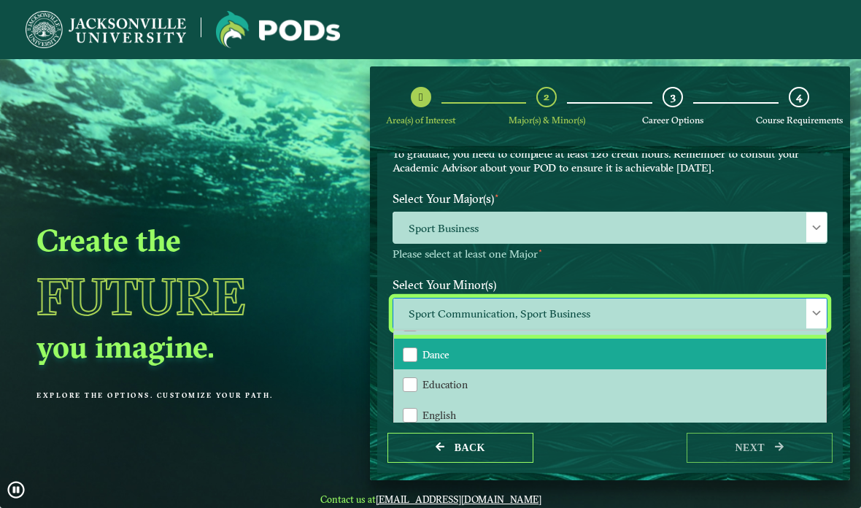
click at [410, 347] on div "Dance" at bounding box center [410, 354] width 15 height 15
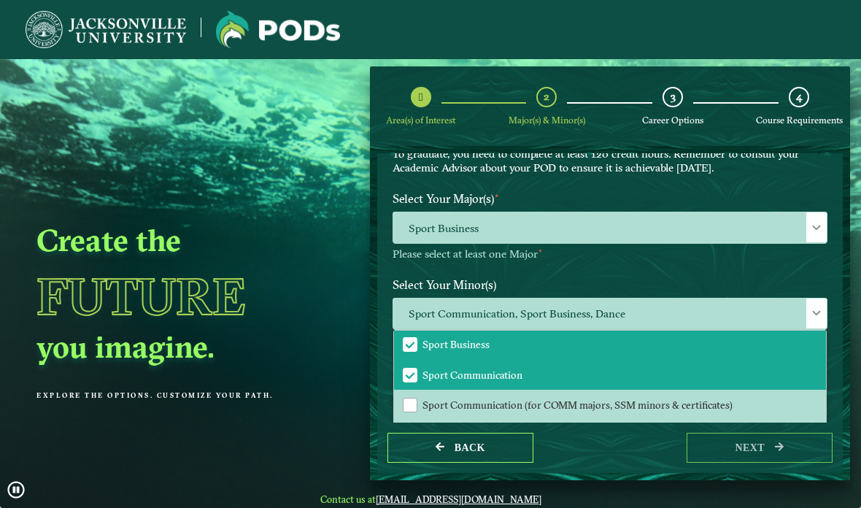
scroll to position [1434, 0]
click at [412, 344] on span "Sport Business" at bounding box center [410, 345] width 13 height 13
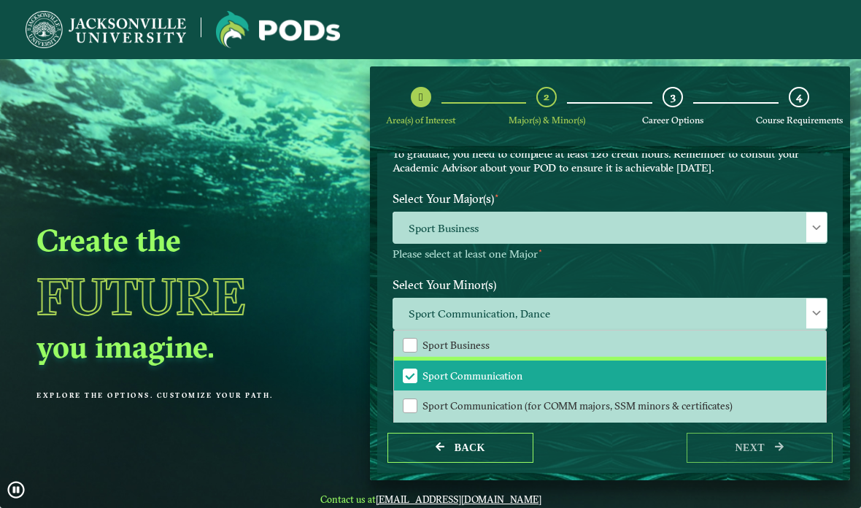
click at [412, 371] on span "Sport Communication" at bounding box center [410, 375] width 13 height 13
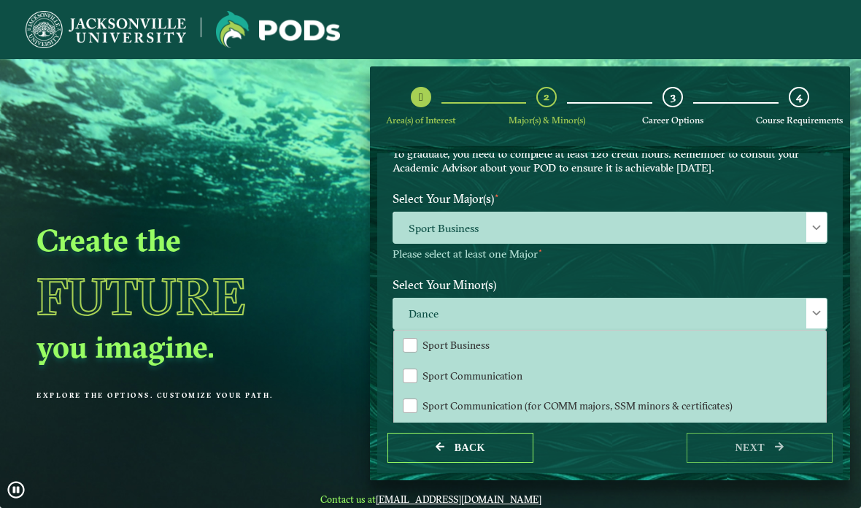
click at [411, 274] on label "Select Your Minor(s)" at bounding box center [610, 284] width 457 height 27
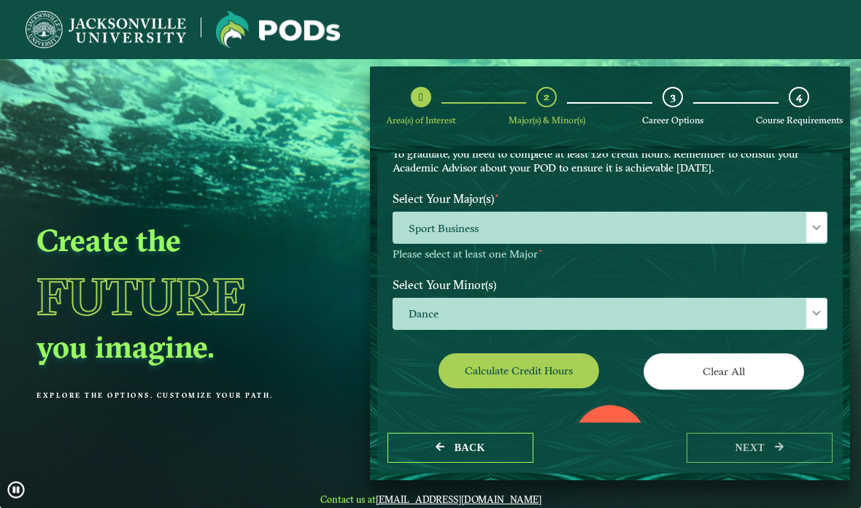
click at [466, 362] on button "Calculate credit hours" at bounding box center [519, 370] width 161 height 34
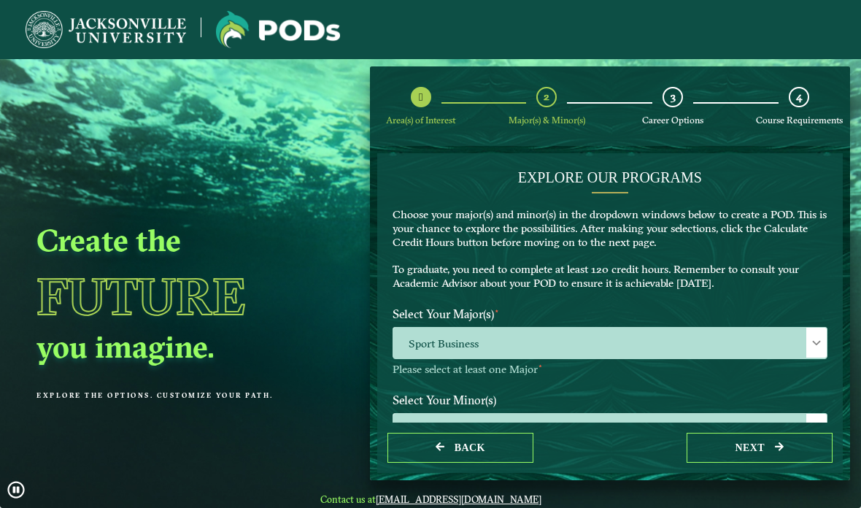
scroll to position [0, 0]
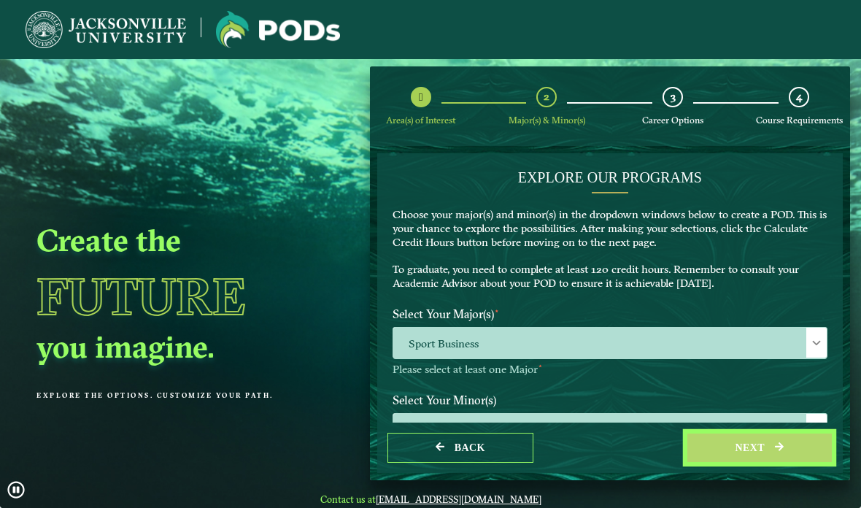
click at [728, 463] on button "next" at bounding box center [760, 448] width 146 height 30
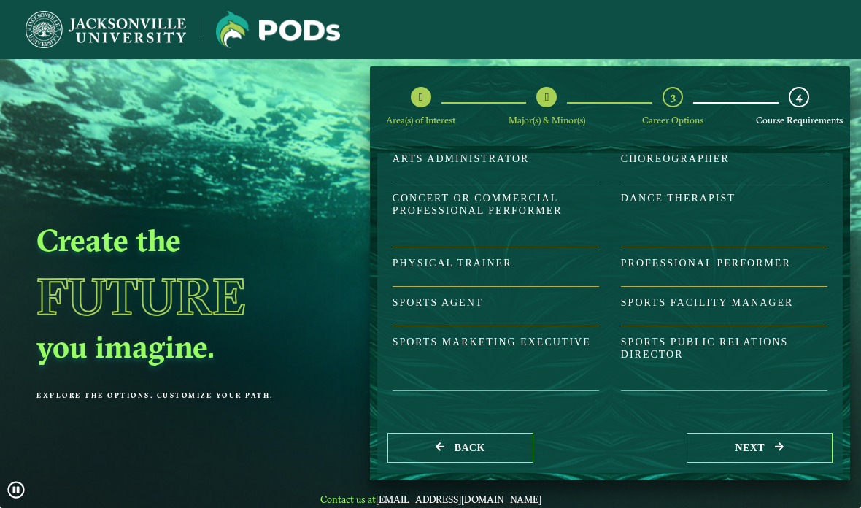
scroll to position [126, 0]
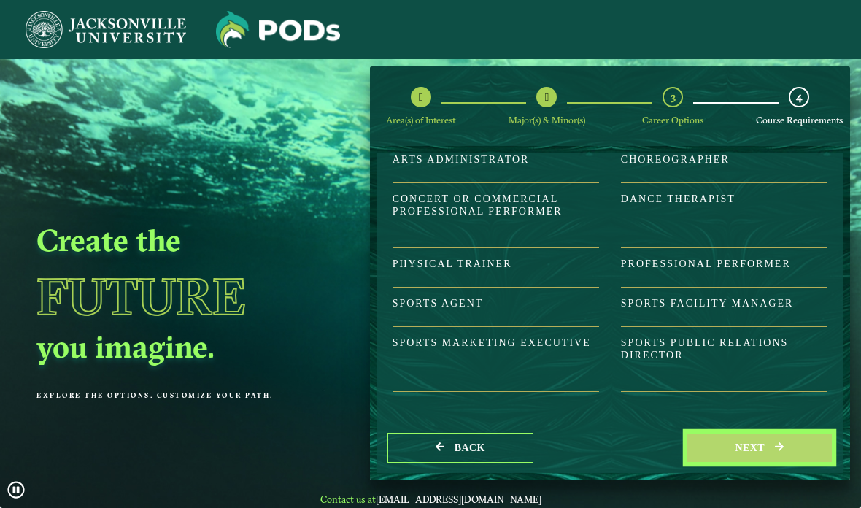
click at [764, 463] on button "next" at bounding box center [760, 448] width 146 height 30
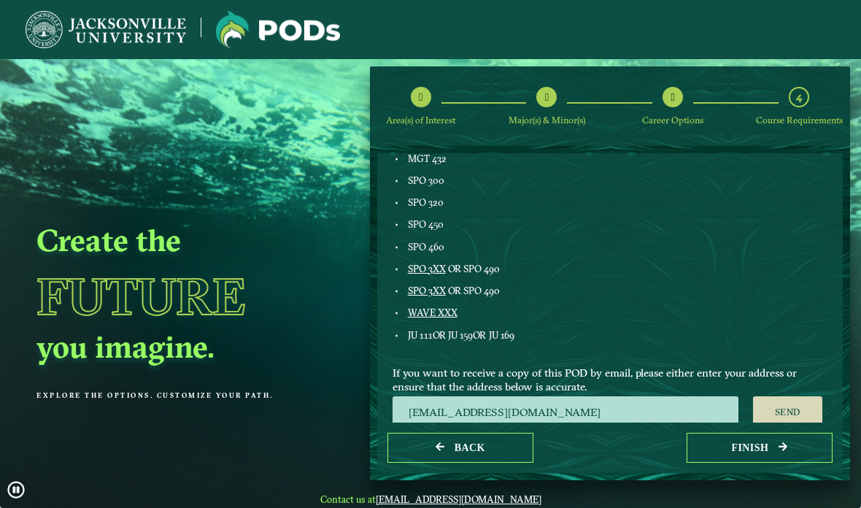
scroll to position [759, 0]
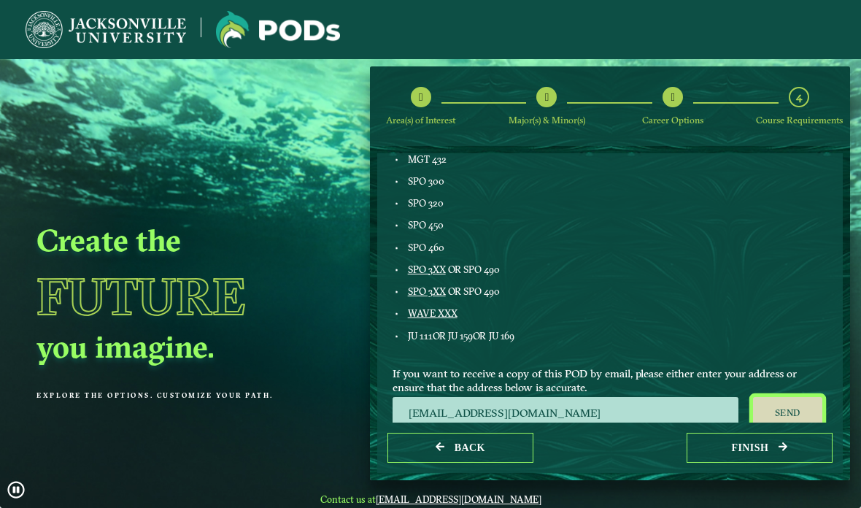
click at [786, 397] on button "Send" at bounding box center [787, 413] width 69 height 32
